Goal: Obtain resource: Download file/media

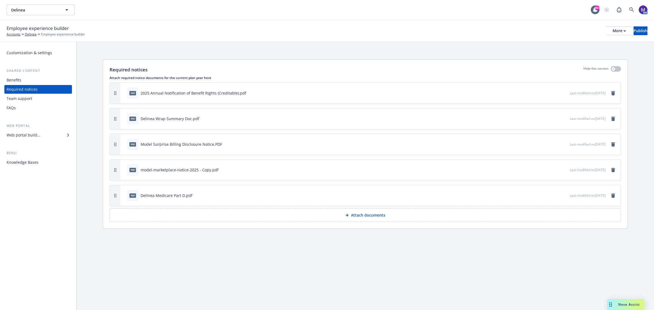
click at [23, 79] on div "Benefits" at bounding box center [38, 80] width 63 height 9
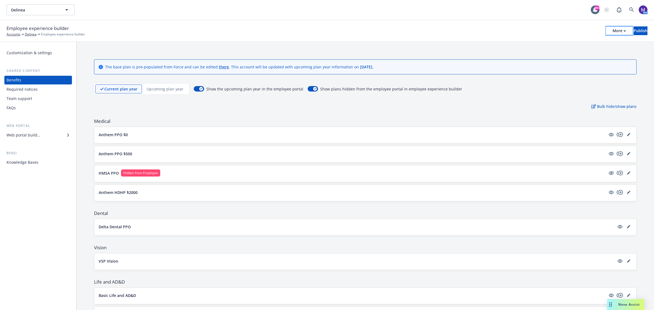
click at [611, 29] on button "More" at bounding box center [619, 30] width 26 height 9
click at [597, 51] on link "Copy portal link" at bounding box center [574, 53] width 81 height 11
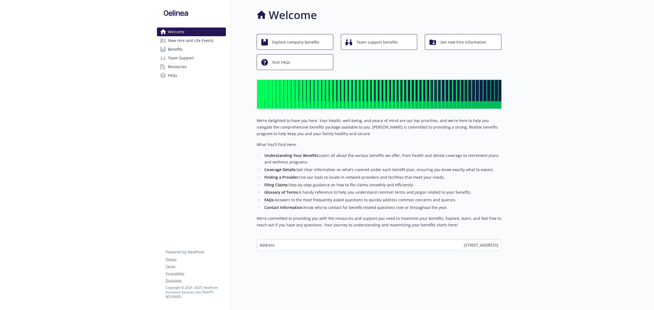
click at [174, 66] on span "Resources" at bounding box center [177, 66] width 19 height 9
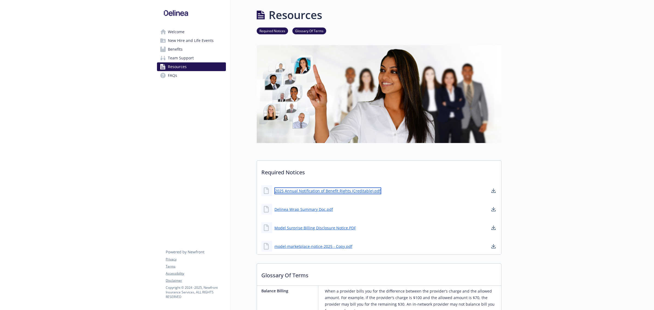
click at [341, 190] on link "2025 Annual Notification of Benefit Rights (Creditable).pdf" at bounding box center [328, 191] width 107 height 7
